Goal: Complete application form

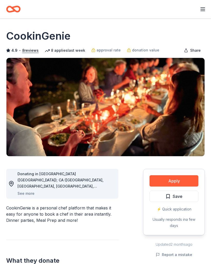
click at [175, 184] on button "Apply" at bounding box center [173, 180] width 49 height 11
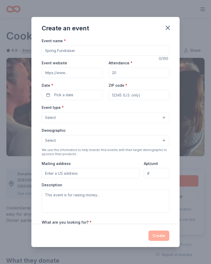
click at [87, 54] on input "Event name *" at bounding box center [105, 50] width 127 height 10
type input "E"
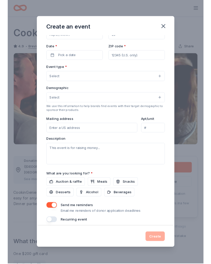
scroll to position [35, 0]
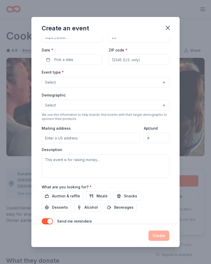
click at [149, 101] on button "Select" at bounding box center [105, 105] width 127 height 11
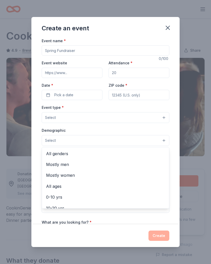
scroll to position [0, 0]
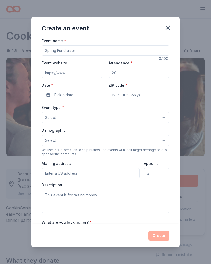
click at [168, 29] on icon "button" at bounding box center [167, 27] width 7 height 7
click at [170, 27] on icon "button" at bounding box center [167, 27] width 7 height 7
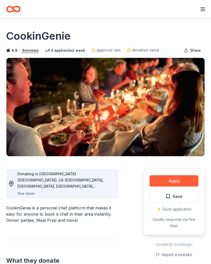
click at [25, 193] on button "See more" at bounding box center [25, 193] width 17 height 6
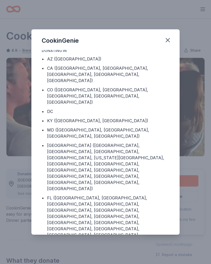
scroll to position [2, 0]
click at [148, 194] on div "FL ([GEOGRAPHIC_DATA], [GEOGRAPHIC_DATA], [GEOGRAPHIC_DATA], [GEOGRAPHIC_DATA],…" at bounding box center [108, 218] width 122 height 49
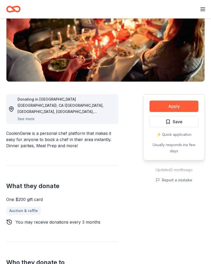
scroll to position [73, 0]
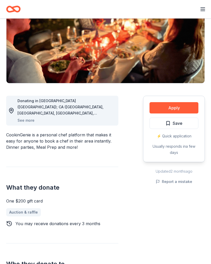
click at [179, 108] on button "Apply" at bounding box center [173, 107] width 49 height 11
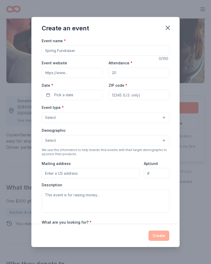
click at [162, 141] on button "Select" at bounding box center [105, 140] width 127 height 11
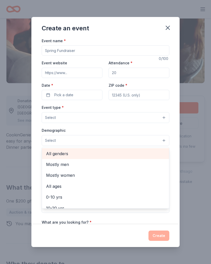
click at [61, 155] on span "All genders" at bounding box center [105, 153] width 119 height 7
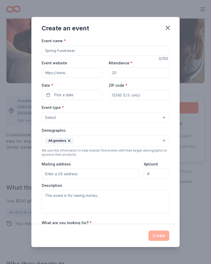
click at [164, 117] on button "Select" at bounding box center [105, 117] width 127 height 11
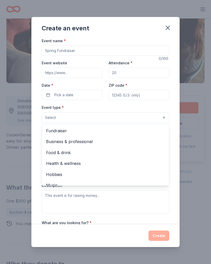
scroll to position [0, 0]
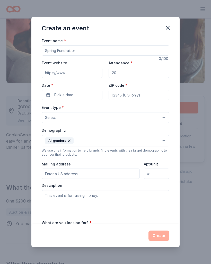
click at [166, 116] on button "Select" at bounding box center [105, 117] width 127 height 11
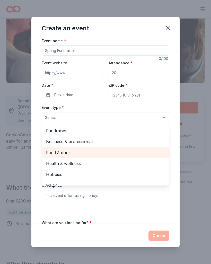
click at [64, 152] on span "Food & drink" at bounding box center [105, 152] width 119 height 7
